Goal: Task Accomplishment & Management: Use online tool/utility

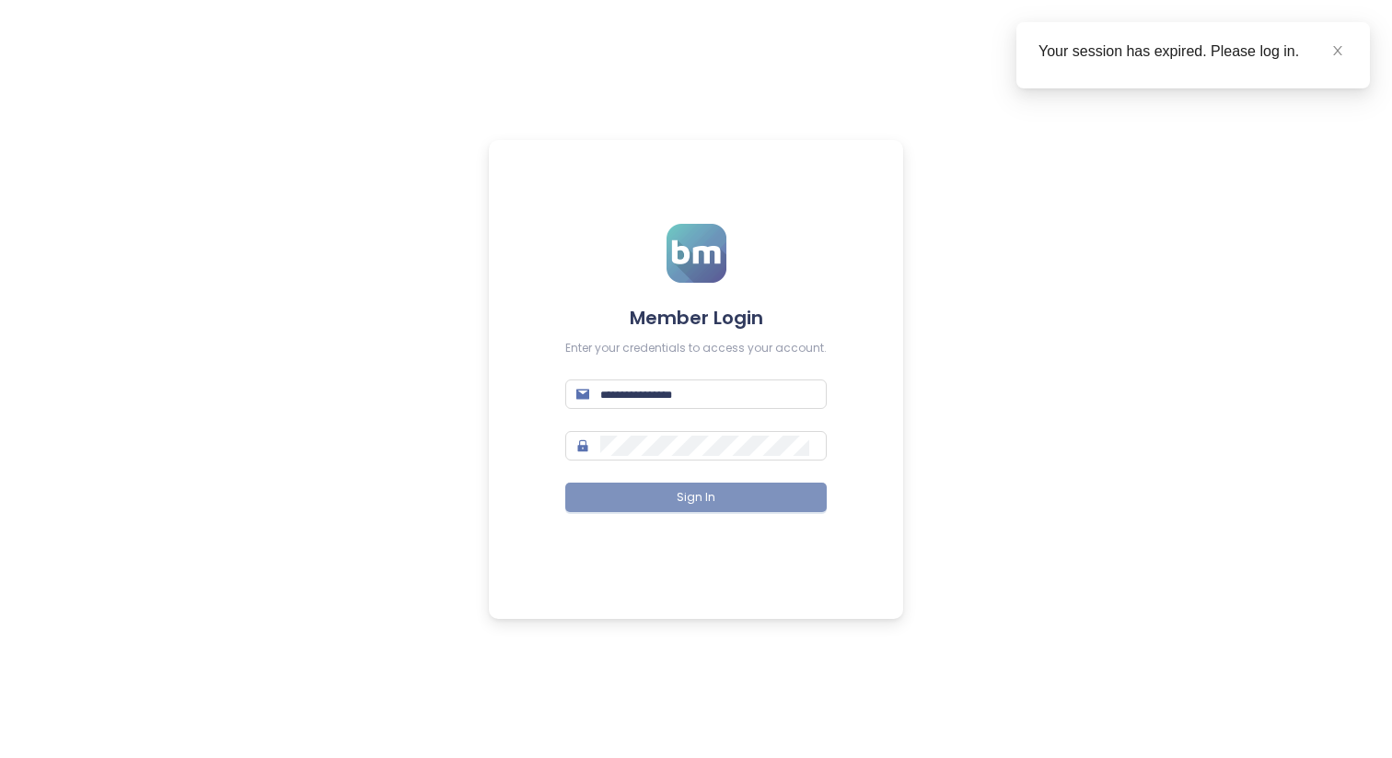
type input "**********"
click at [757, 488] on button "Sign In" at bounding box center [696, 497] width 262 height 29
click at [1337, 44] on icon "close" at bounding box center [1338, 50] width 13 height 13
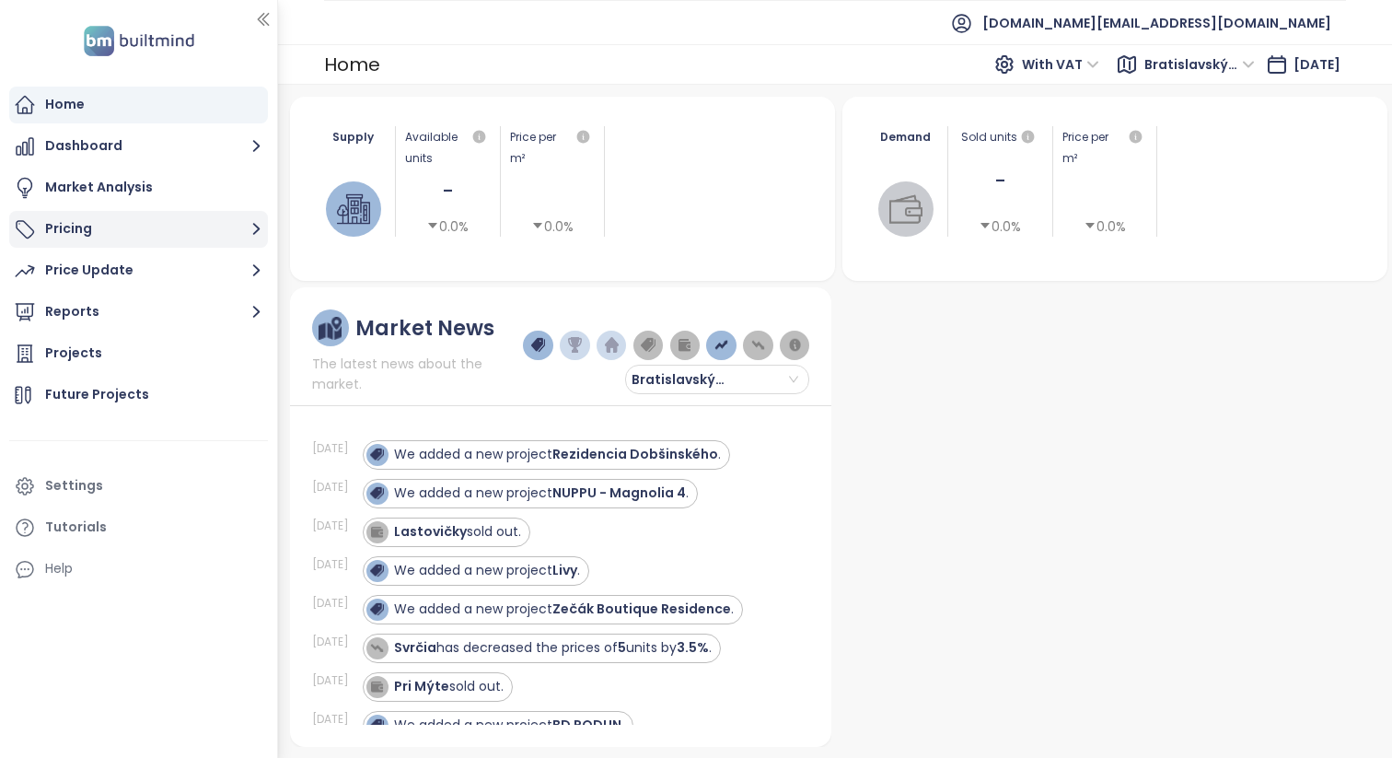
click at [215, 219] on button "Pricing" at bounding box center [138, 229] width 259 height 37
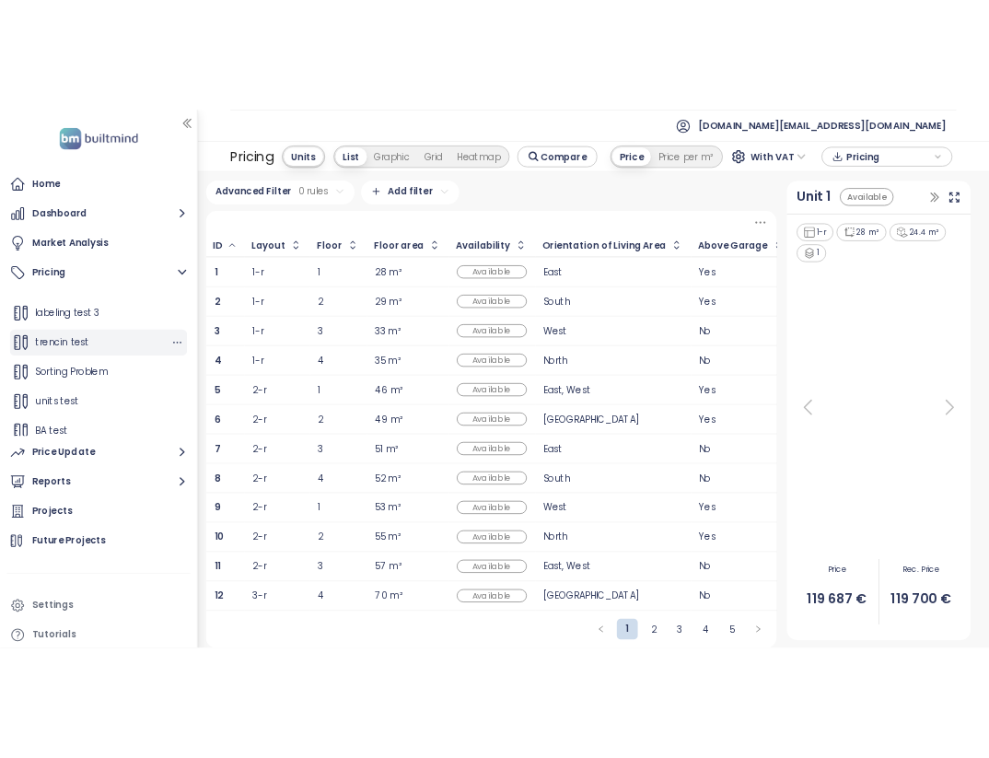
scroll to position [200, 0]
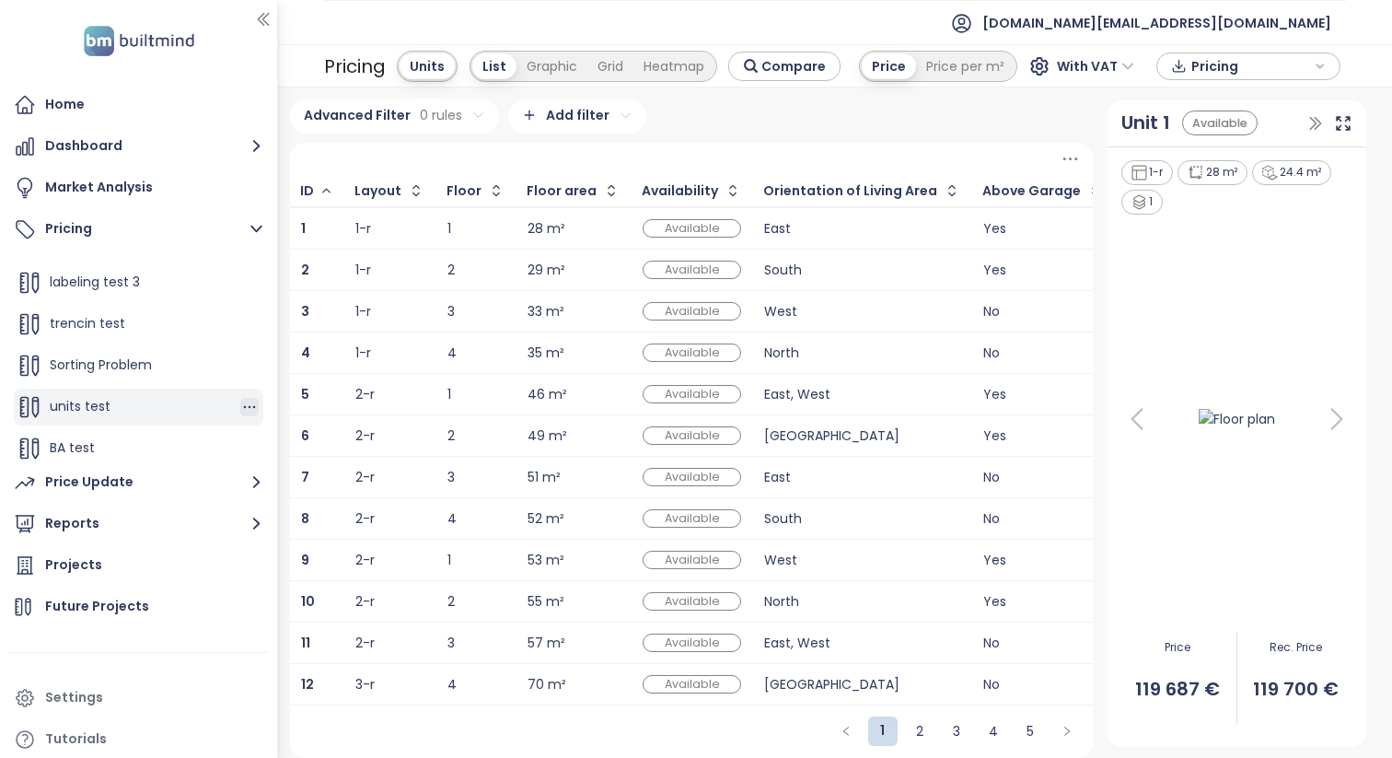
click at [246, 407] on icon "button" at bounding box center [249, 407] width 18 height 18
click at [306, 344] on button "Edit" at bounding box center [314, 344] width 82 height 23
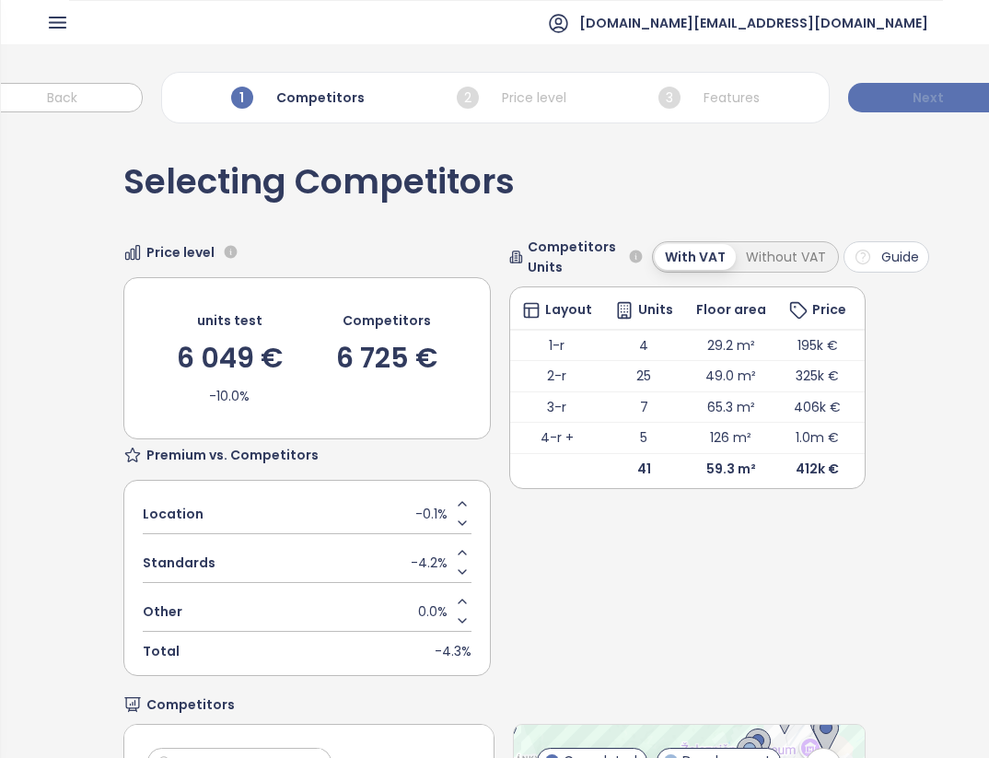
click at [921, 89] on span "Next" at bounding box center [928, 97] width 31 height 20
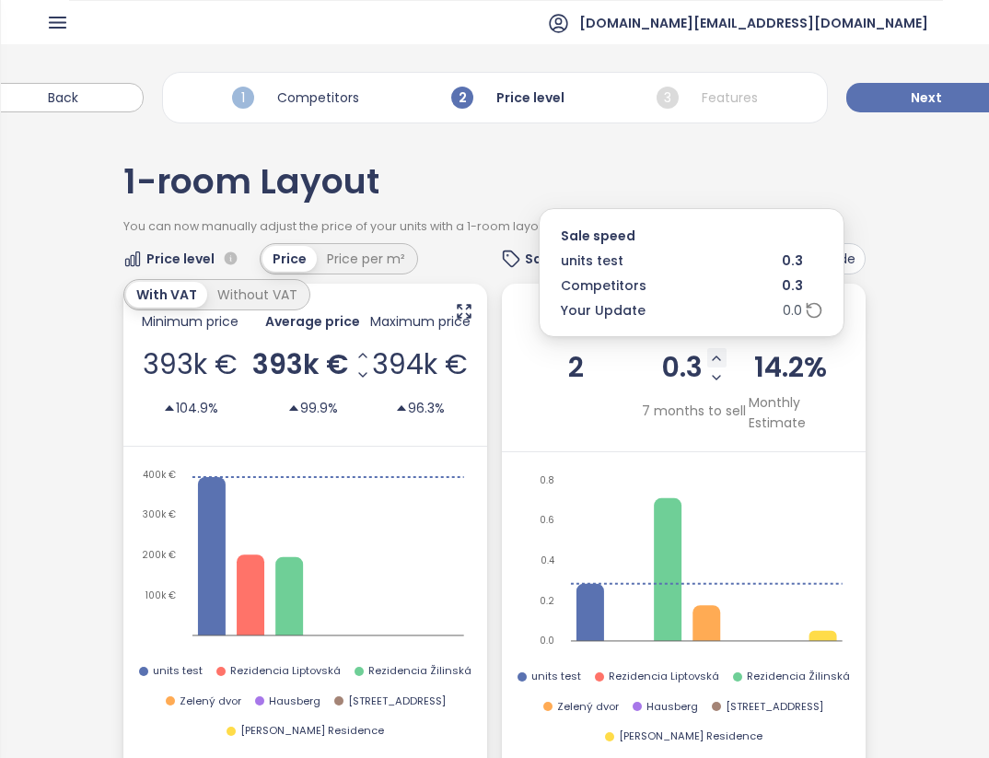
click at [722, 355] on icon "Increase Sale Speed - Monthly" at bounding box center [716, 358] width 15 height 15
click at [721, 355] on icon "Increase Sale Speed - Monthly" at bounding box center [717, 358] width 15 height 15
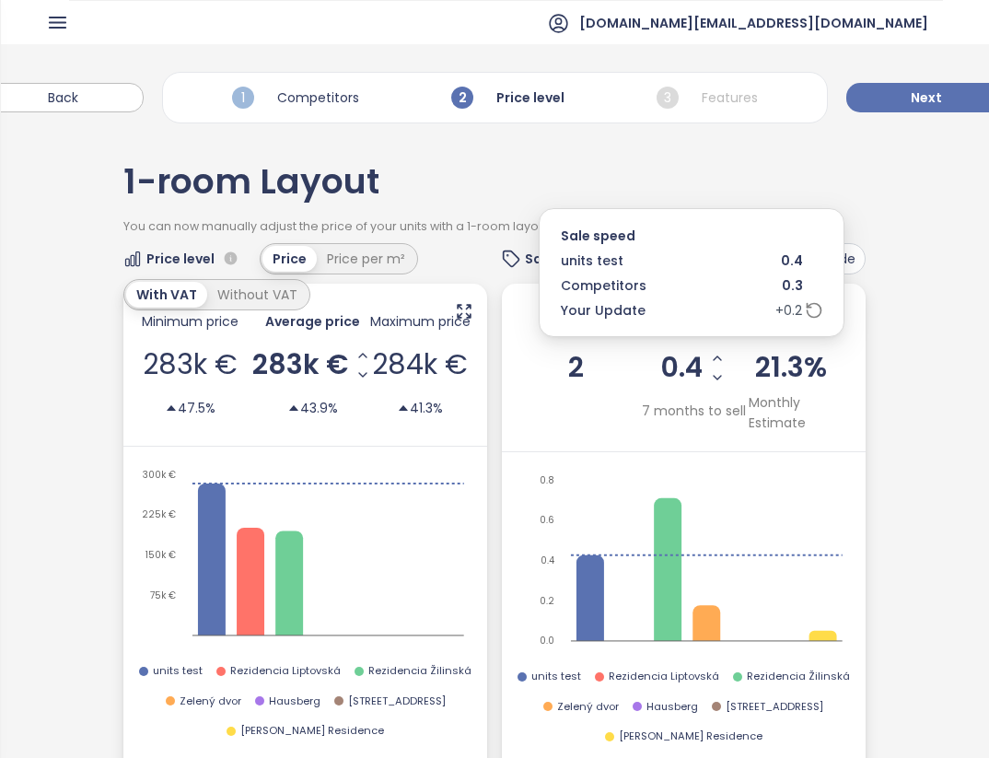
click at [721, 355] on icon "Increase Sale Speed - Monthly" at bounding box center [717, 358] width 15 height 15
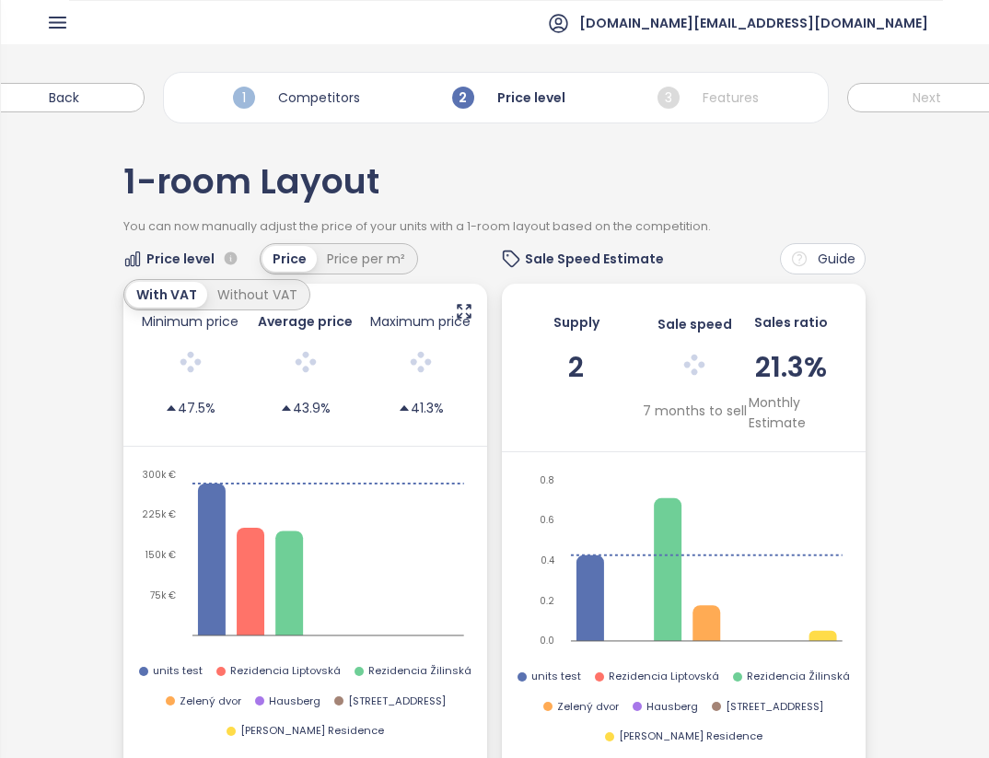
click at [721, 355] on div at bounding box center [695, 367] width 106 height 39
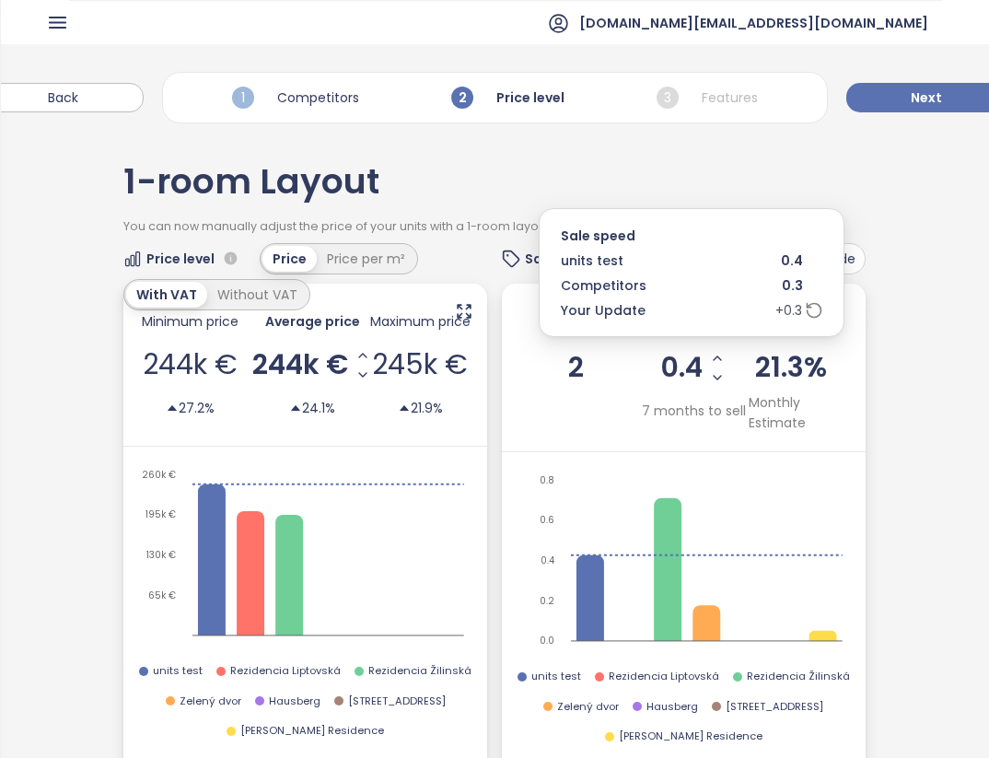
click at [721, 355] on icon "Increase Sale Speed - Monthly" at bounding box center [717, 358] width 15 height 15
